Goal: Check status: Check status

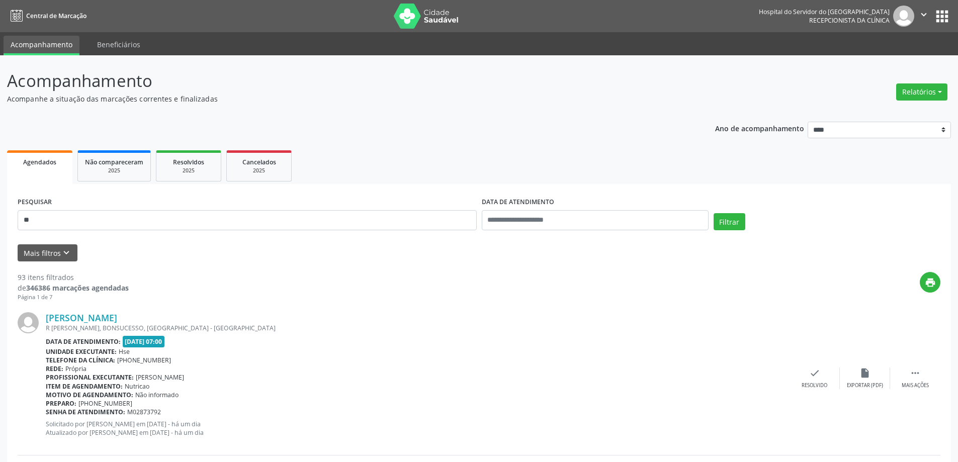
type input "*"
click at [713, 213] on button "Filtrar" at bounding box center [729, 221] width 32 height 17
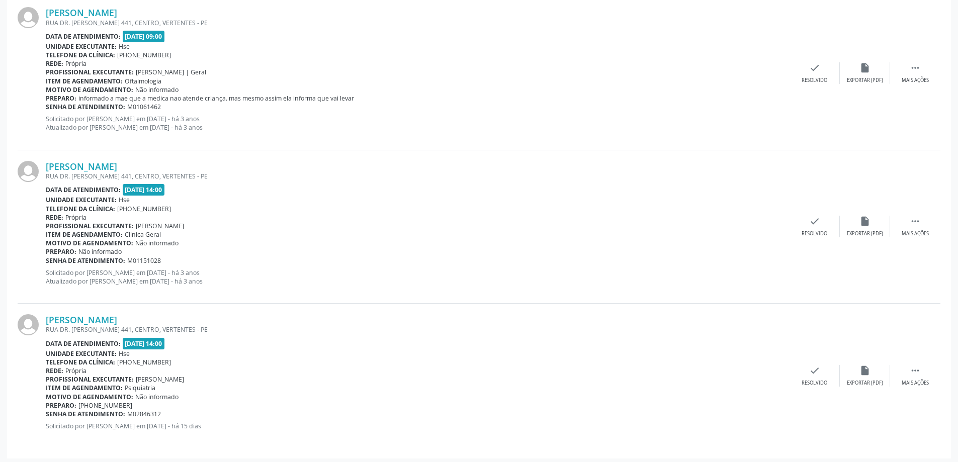
scroll to position [309, 0]
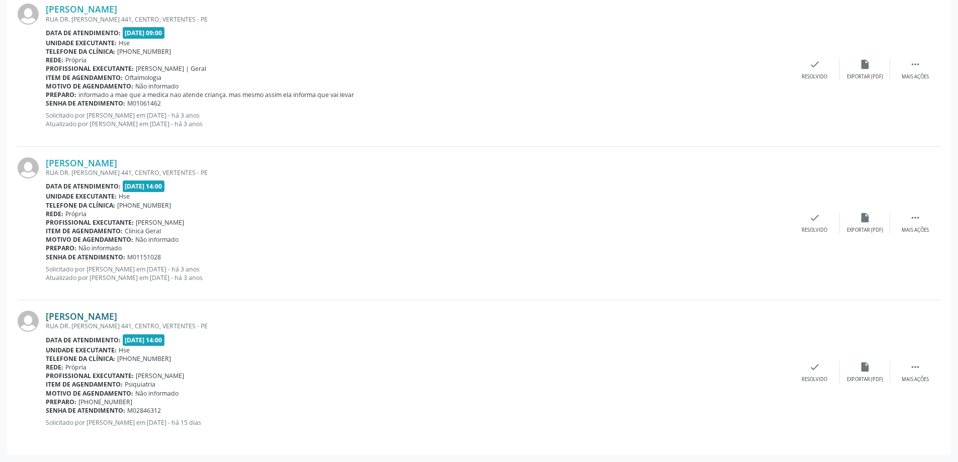
click at [117, 315] on link "[PERSON_NAME]" at bounding box center [81, 316] width 71 height 11
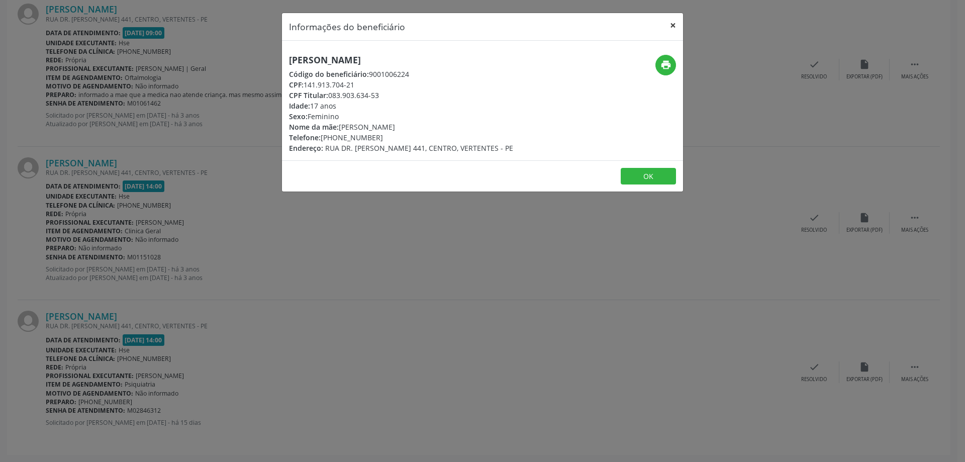
click at [673, 30] on button "×" at bounding box center [673, 25] width 20 height 25
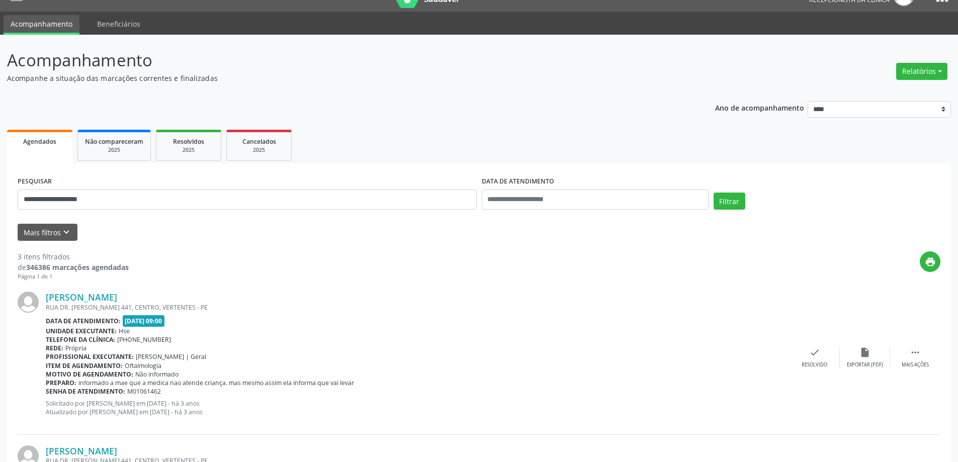
scroll to position [0, 0]
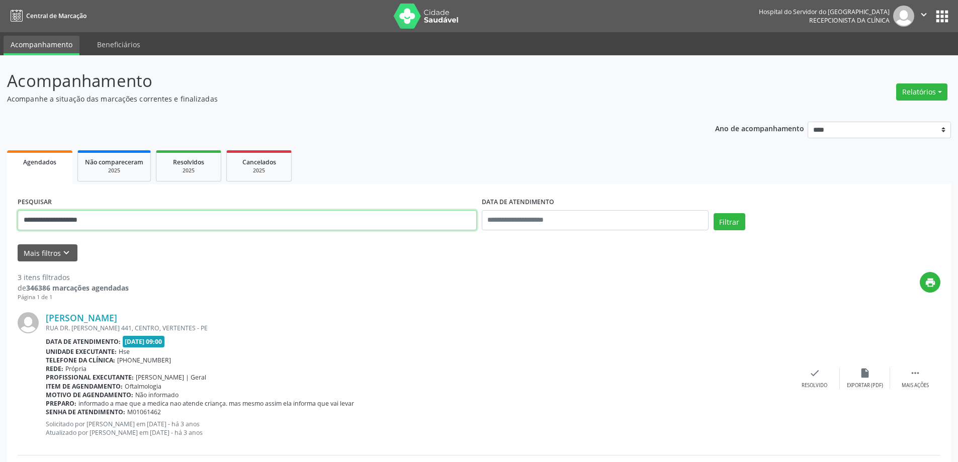
drag, startPoint x: 120, startPoint y: 227, endPoint x: 0, endPoint y: 227, distance: 119.7
click at [0, 227] on div "**********" at bounding box center [479, 412] width 958 height 715
click at [713, 213] on button "Filtrar" at bounding box center [729, 221] width 32 height 17
click at [98, 317] on link "[PERSON_NAME]" at bounding box center [81, 317] width 71 height 11
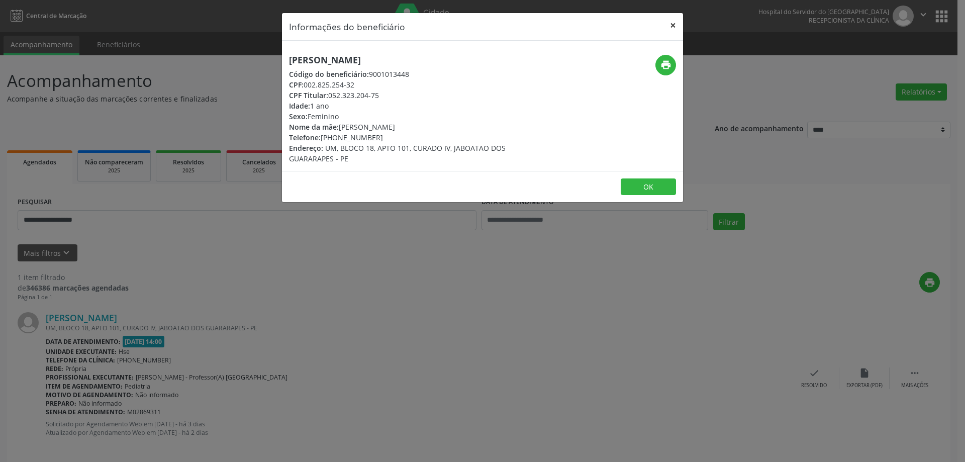
drag, startPoint x: 666, startPoint y: 20, endPoint x: 678, endPoint y: 23, distance: 11.8
click at [667, 19] on button "×" at bounding box center [673, 25] width 20 height 25
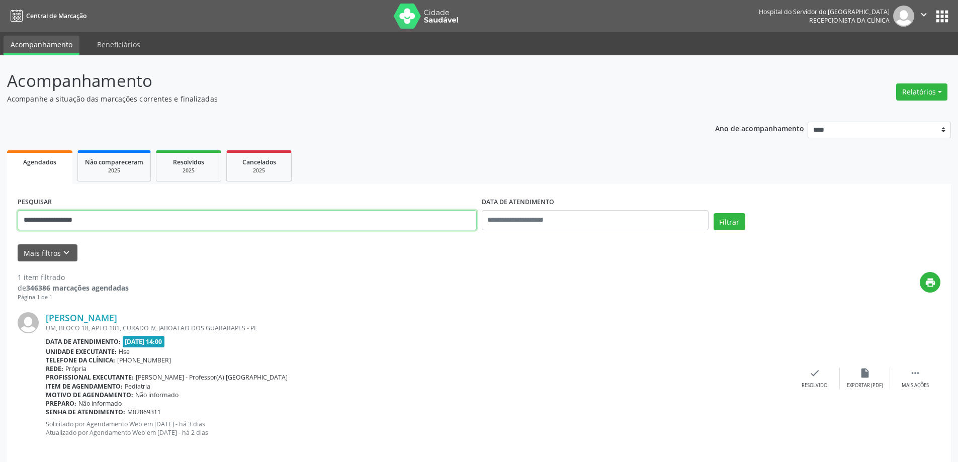
drag, startPoint x: 82, startPoint y: 217, endPoint x: 0, endPoint y: 217, distance: 82.5
click at [0, 217] on div "**********" at bounding box center [479, 263] width 958 height 417
type input "**********"
click at [713, 213] on button "Filtrar" at bounding box center [729, 221] width 32 height 17
click at [81, 310] on div "[PERSON_NAME] UM, BLOCO 18, APTO 101, CURADO IV, JABOATAO DOS GUARARAPES - PE D…" at bounding box center [479, 378] width 923 height 153
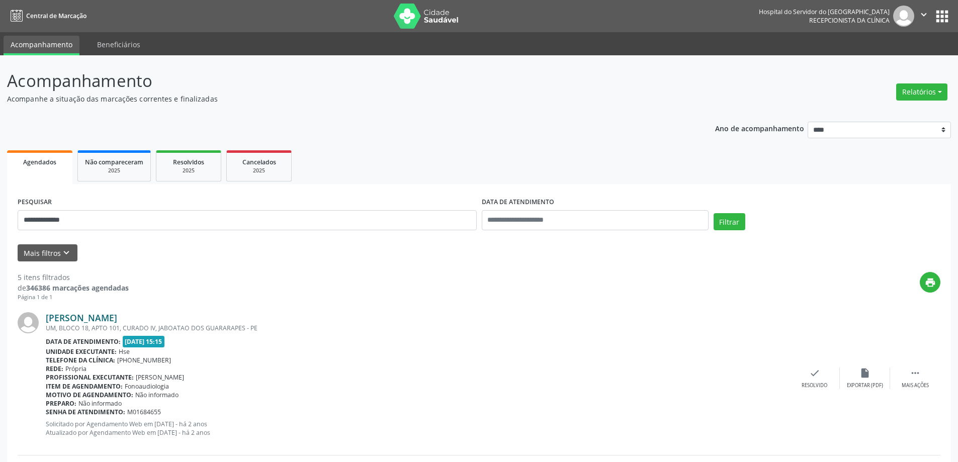
click at [85, 315] on link "[PERSON_NAME]" at bounding box center [81, 317] width 71 height 11
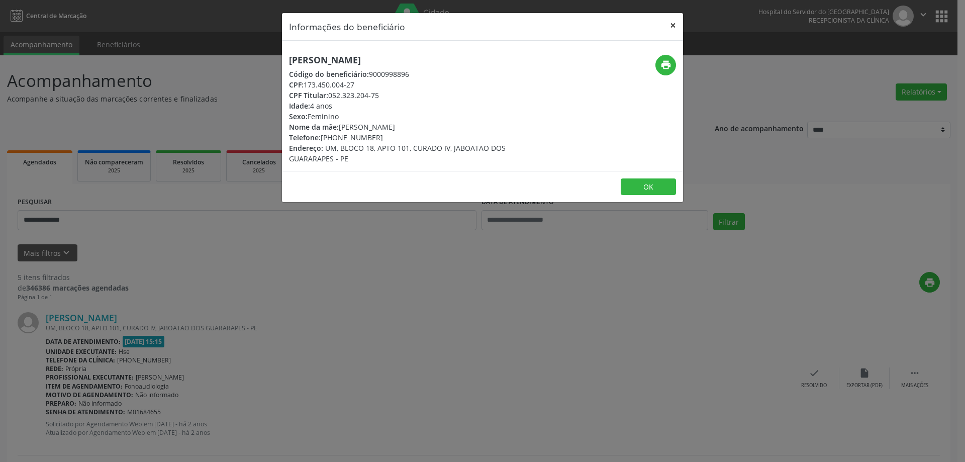
click at [668, 29] on button "×" at bounding box center [673, 25] width 20 height 25
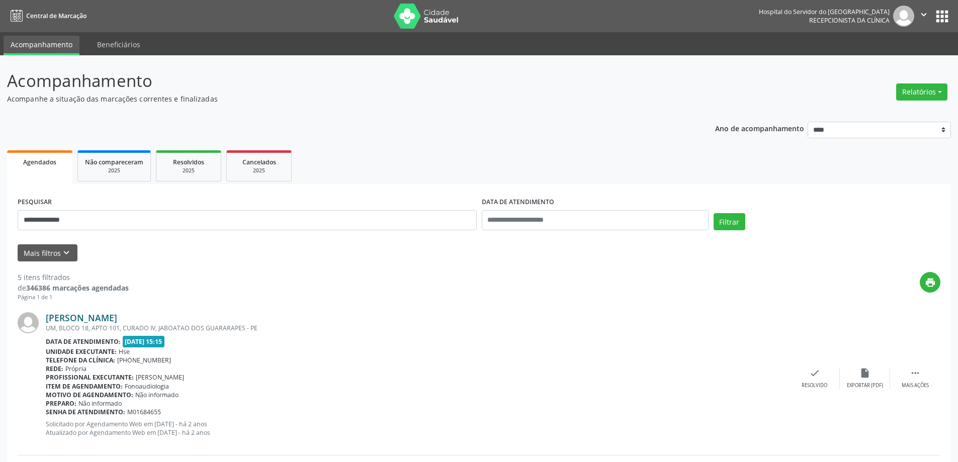
click at [92, 321] on link "[PERSON_NAME]" at bounding box center [81, 317] width 71 height 11
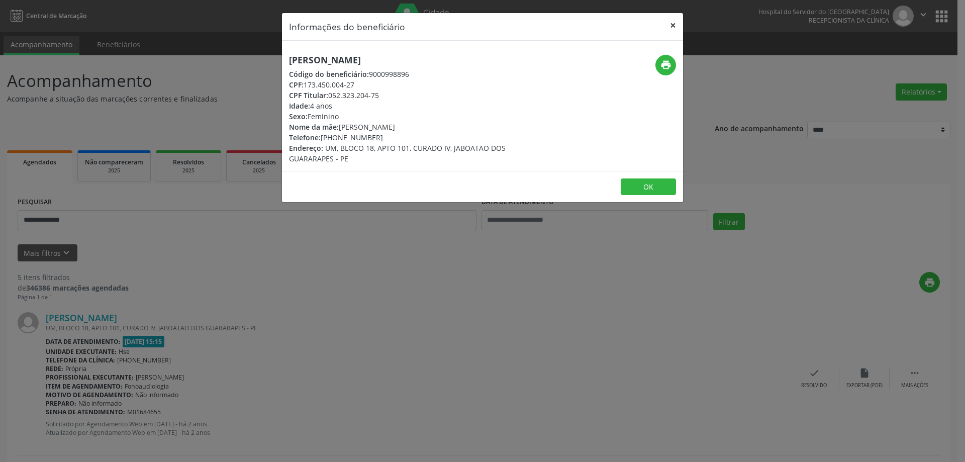
click at [676, 25] on button "×" at bounding box center [673, 25] width 20 height 25
